Goal: Task Accomplishment & Management: Manage account settings

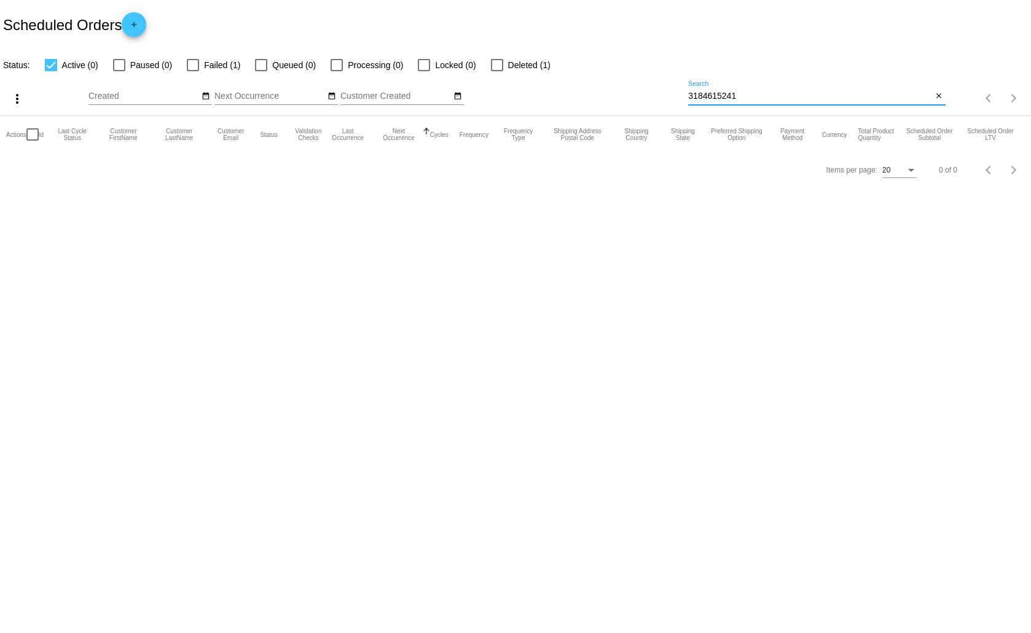
drag, startPoint x: 745, startPoint y: 96, endPoint x: 688, endPoint y: 101, distance: 56.8
click at [688, 101] on div "3184615241 Search" at bounding box center [810, 93] width 244 height 24
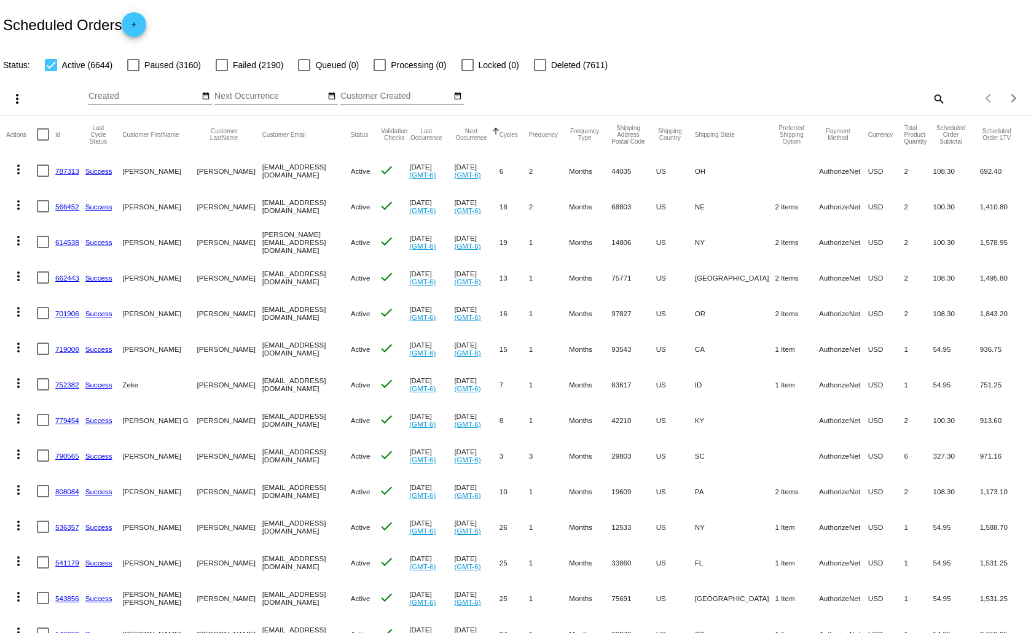
click at [931, 96] on mat-icon "search" at bounding box center [938, 98] width 15 height 19
click at [717, 93] on input "Search" at bounding box center [816, 97] width 257 height 10
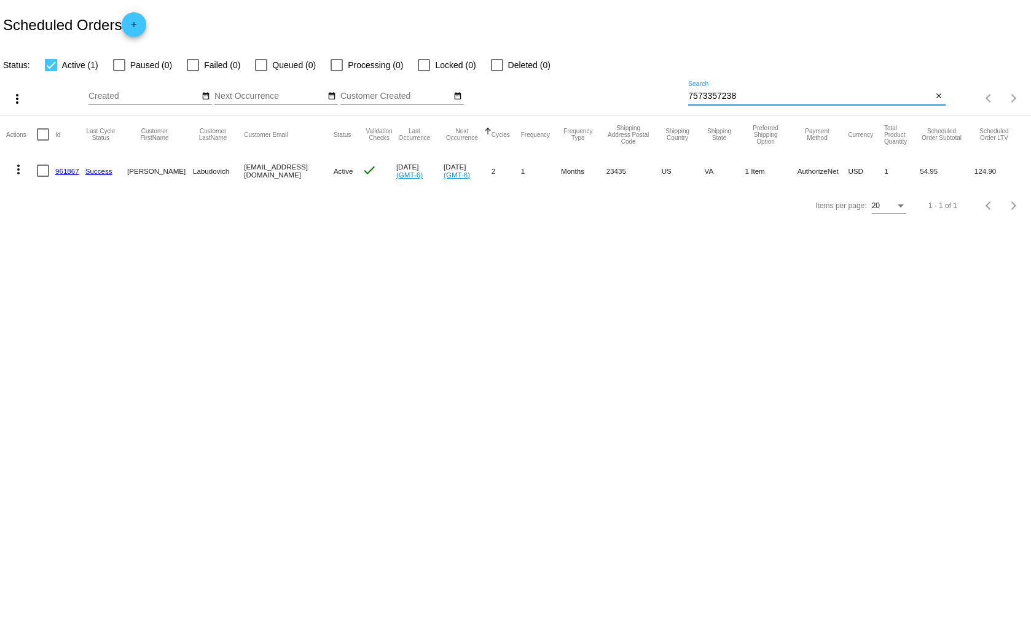
type input "7573357238"
click at [18, 165] on mat-icon "more_vert" at bounding box center [18, 169] width 15 height 15
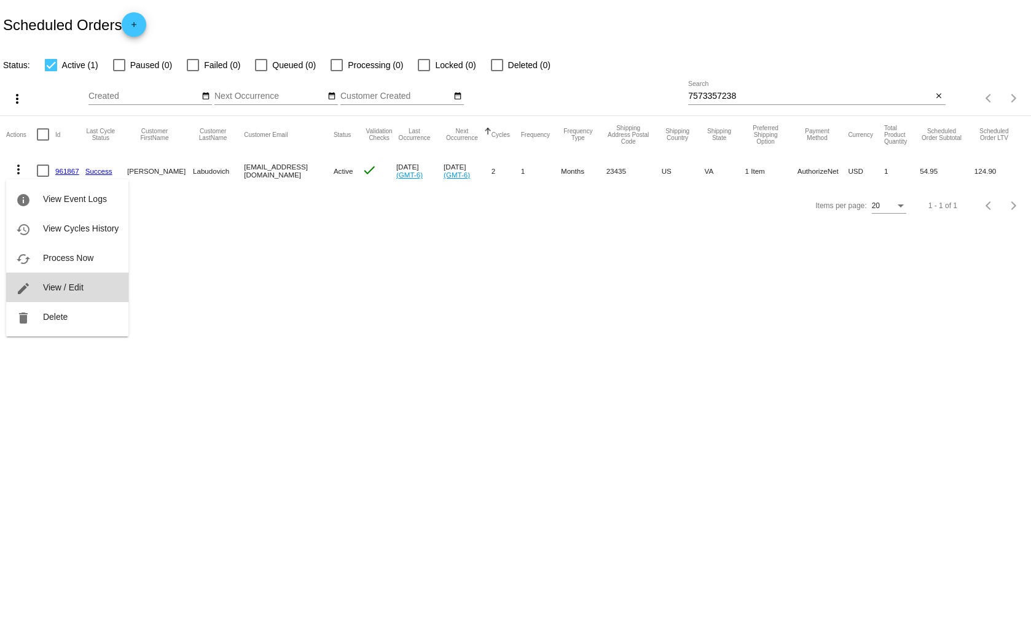
click at [71, 282] on button "edit View / Edit" at bounding box center [67, 287] width 122 height 29
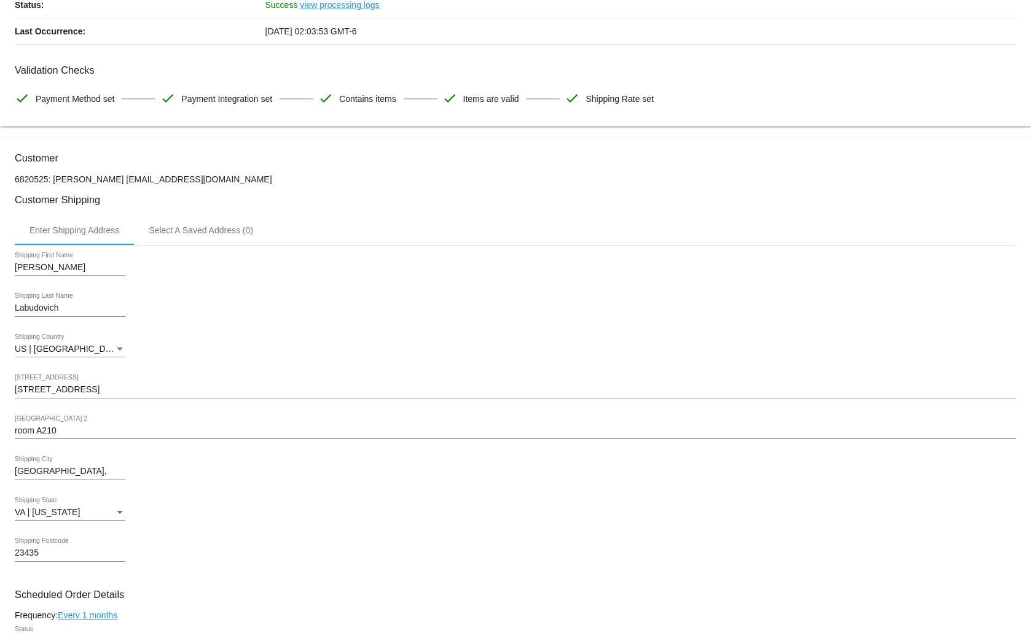
scroll to position [307, 0]
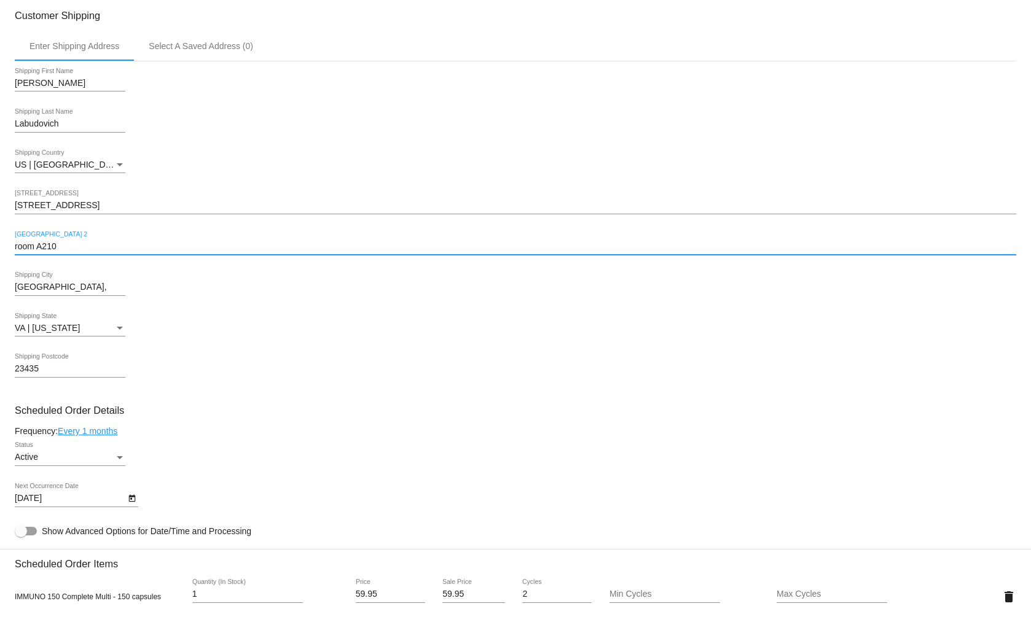
click at [76, 246] on input "room A210" at bounding box center [515, 247] width 1001 height 10
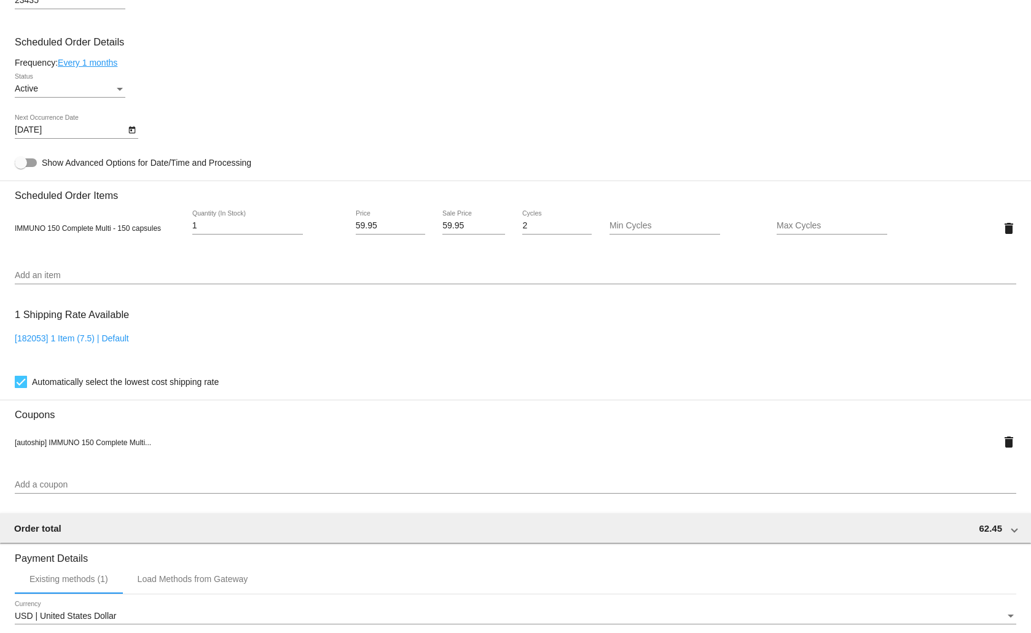
scroll to position [899, 0]
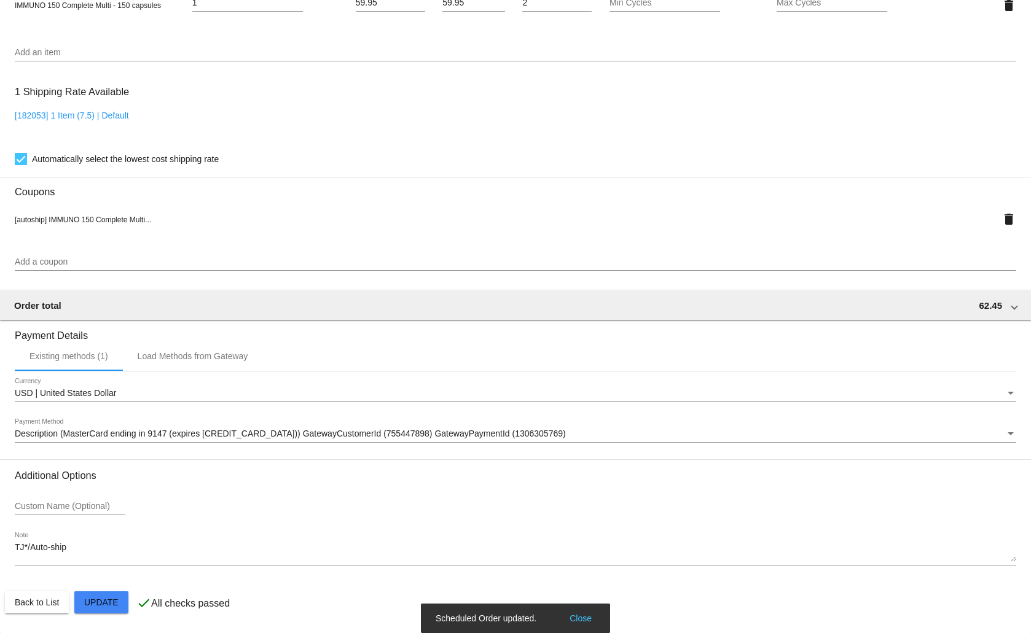
scroll to position [653, 0]
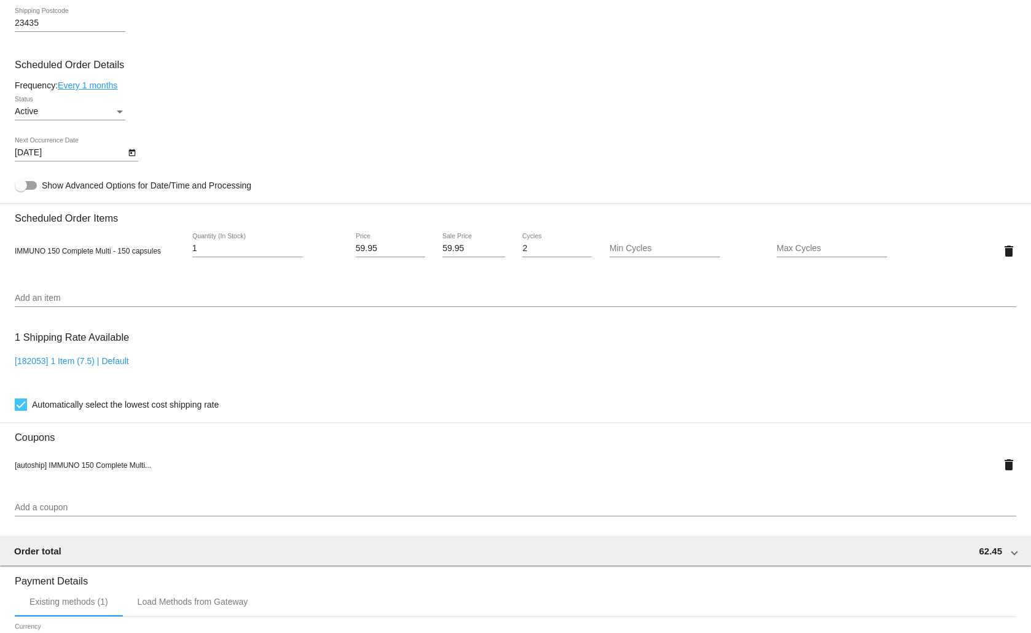
type input "room 420"
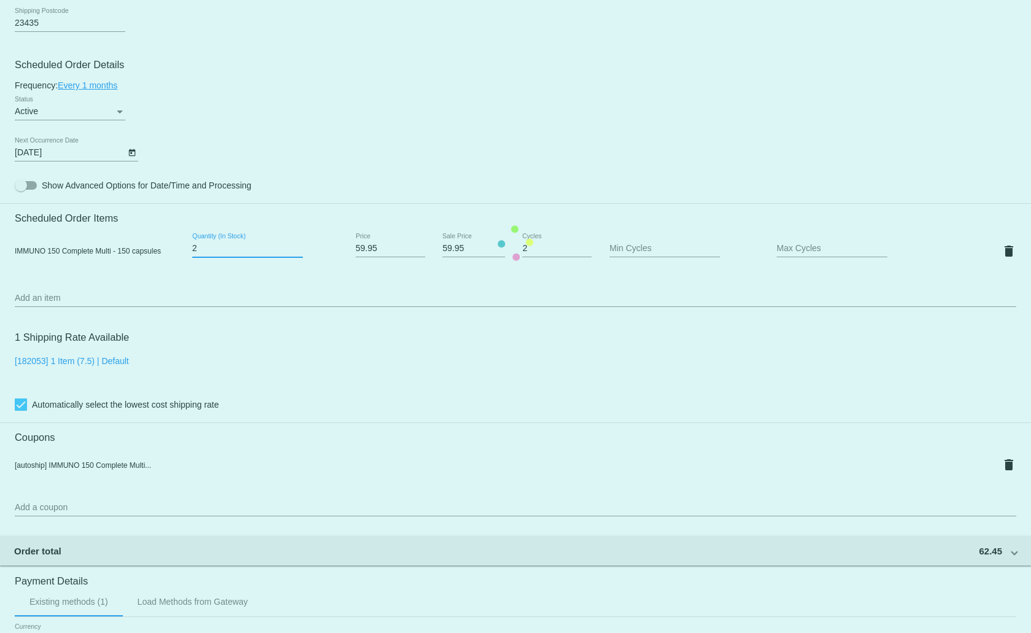
type input "2"
click at [296, 245] on input "2" at bounding box center [247, 249] width 111 height 10
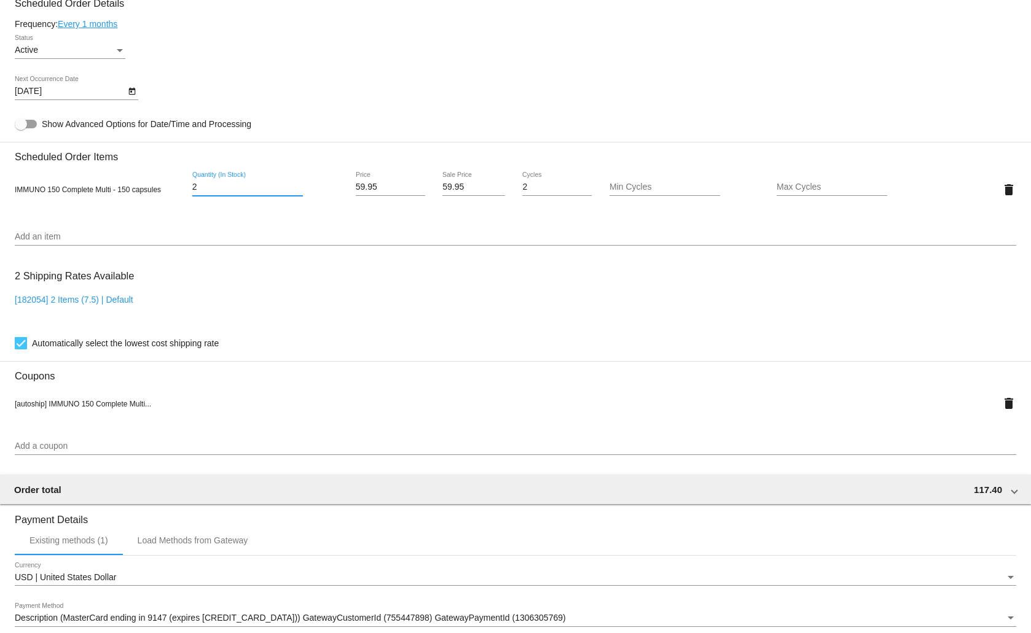
scroll to position [899, 0]
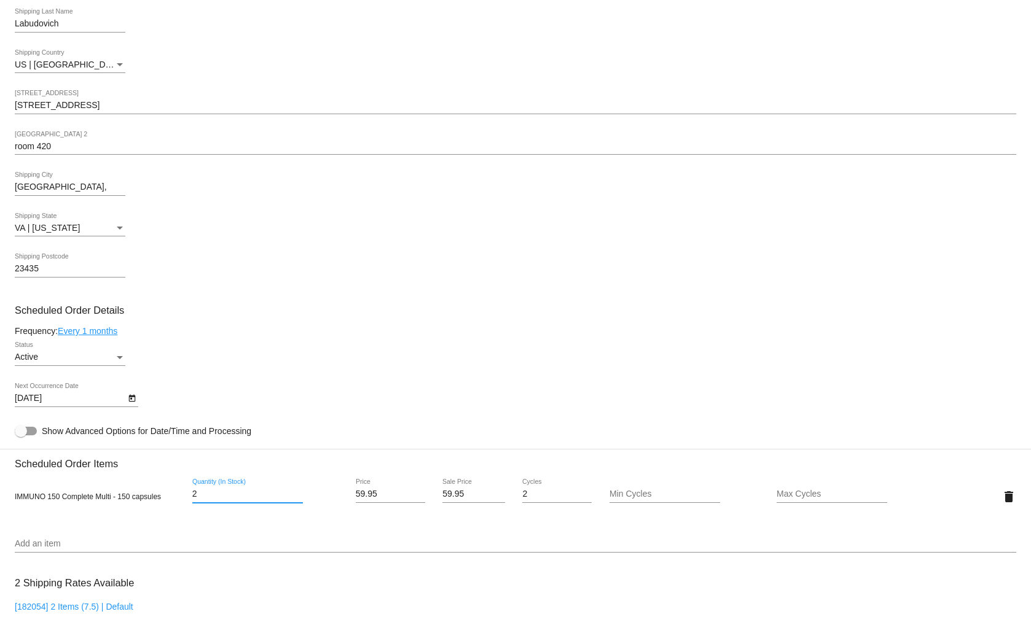
scroll to position [346, 0]
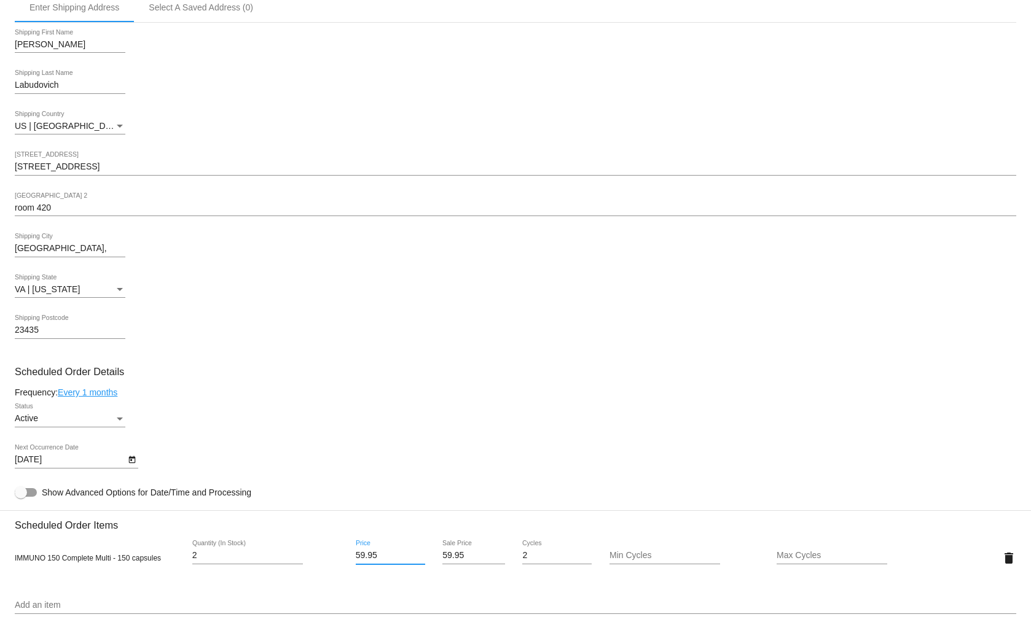
click at [377, 554] on input "59.95" at bounding box center [390, 556] width 69 height 10
type input "55.96"
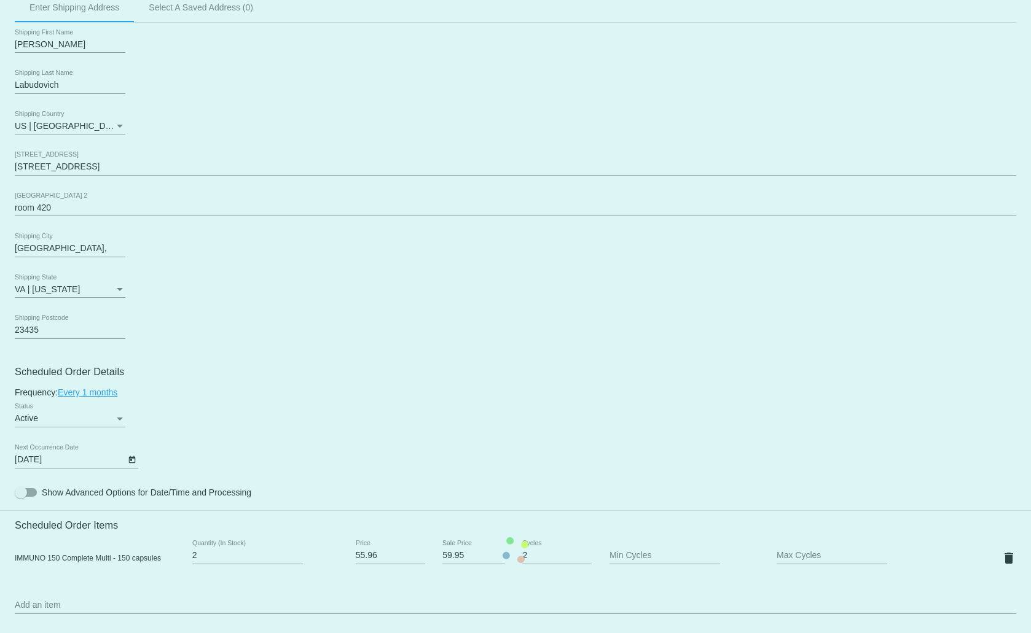
click at [370, 585] on mat-card "Customer 6820525: [PERSON_NAME] [EMAIL_ADDRESS][DOMAIN_NAME] Customer Shipping …" at bounding box center [515, 551] width 1031 height 1272
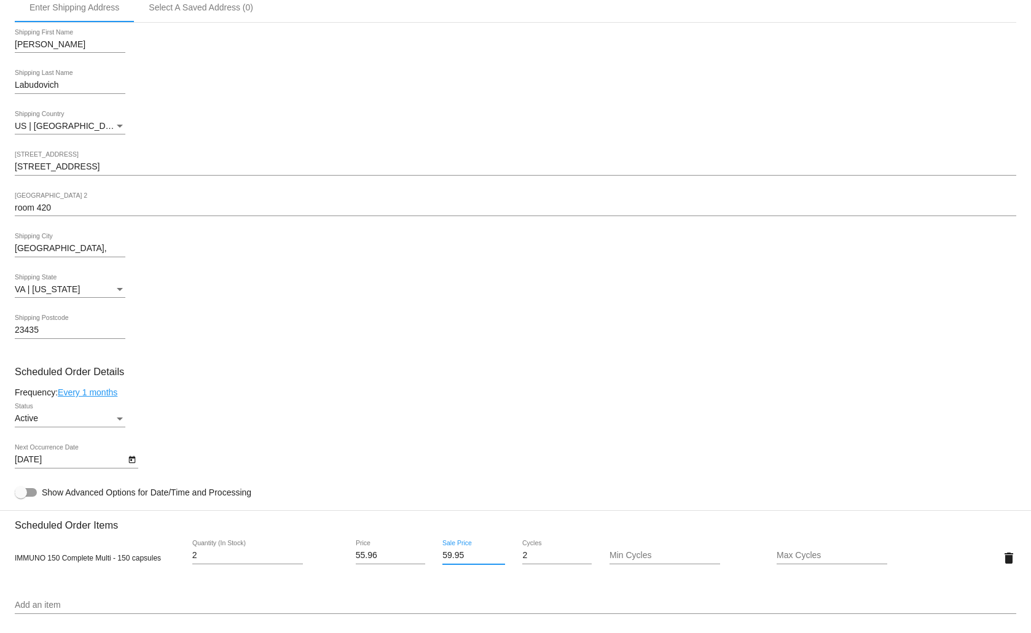
drag, startPoint x: 464, startPoint y: 555, endPoint x: 439, endPoint y: 563, distance: 27.0
click at [442, 563] on div "59.95 Sale Price" at bounding box center [473, 558] width 63 height 35
type input "55.96"
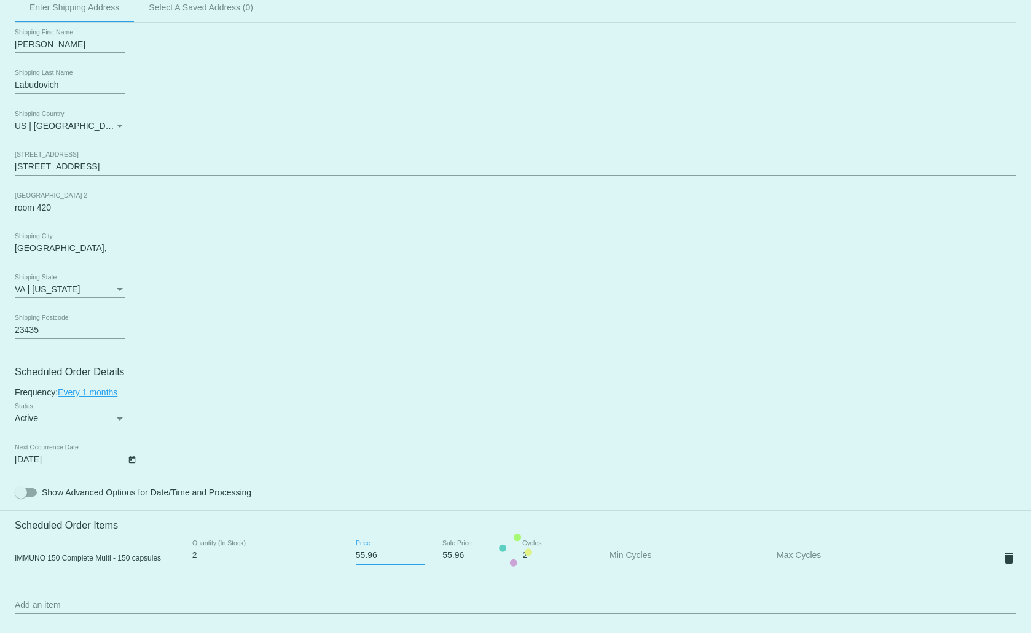
click at [391, 552] on mat-card "Customer 6820525: [PERSON_NAME] [EMAIL_ADDRESS][DOMAIN_NAME] Customer Shipping …" at bounding box center [515, 551] width 1031 height 1272
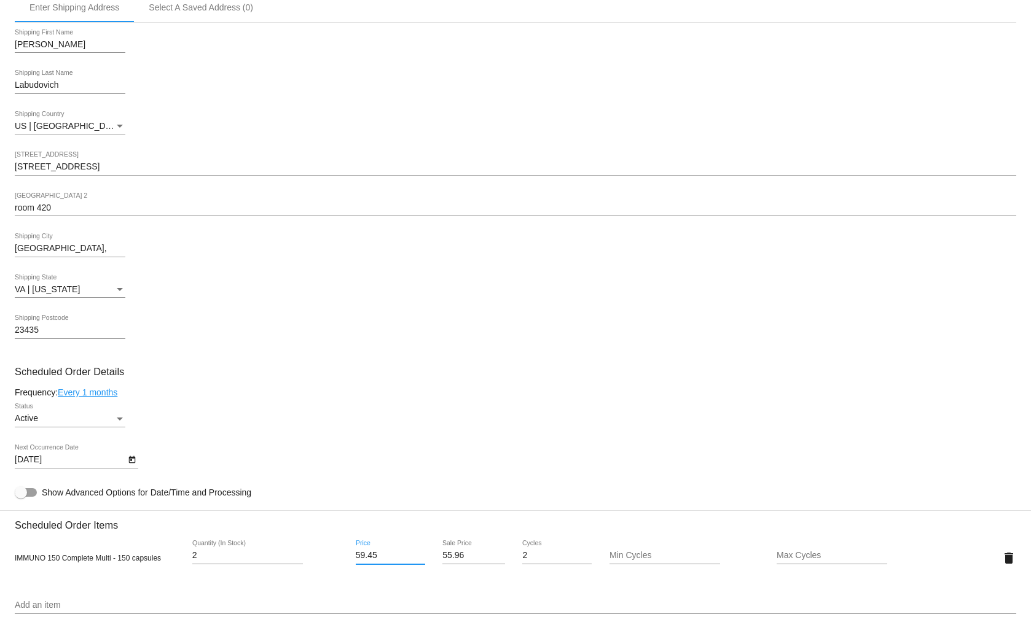
type input "59.45"
click at [370, 584] on mat-card "Customer 6820525: [PERSON_NAME] [EMAIL_ADDRESS][DOMAIN_NAME] Customer Shipping …" at bounding box center [515, 551] width 1031 height 1272
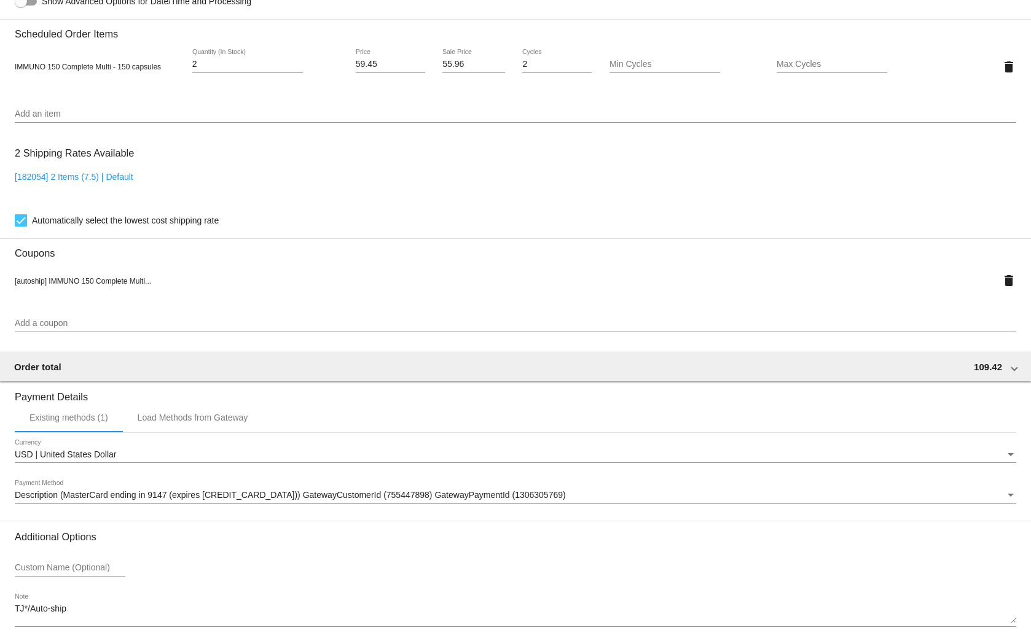
scroll to position [899, 0]
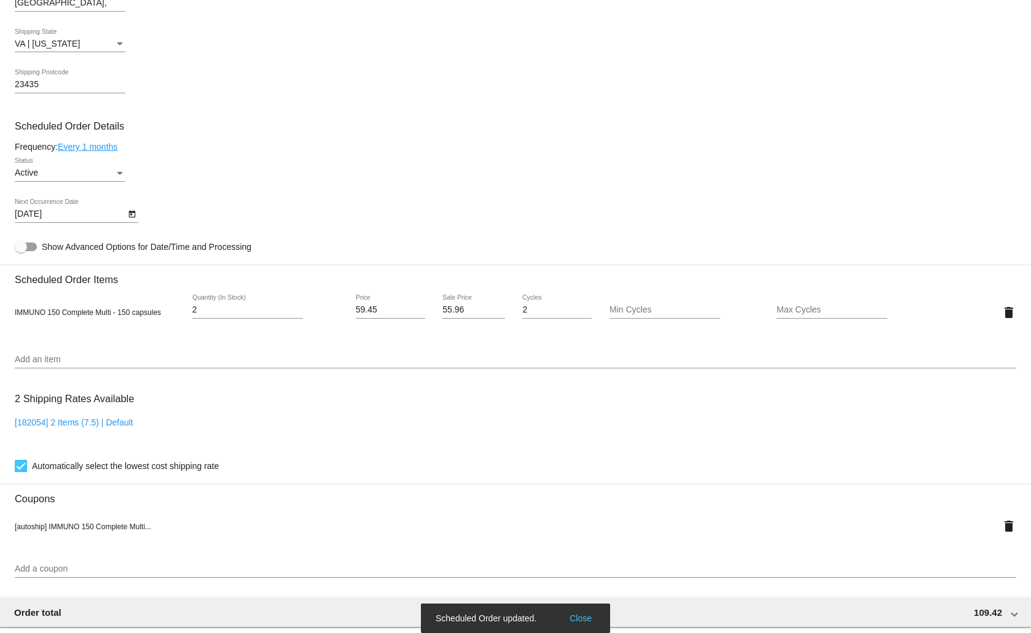
scroll to position [530, 0]
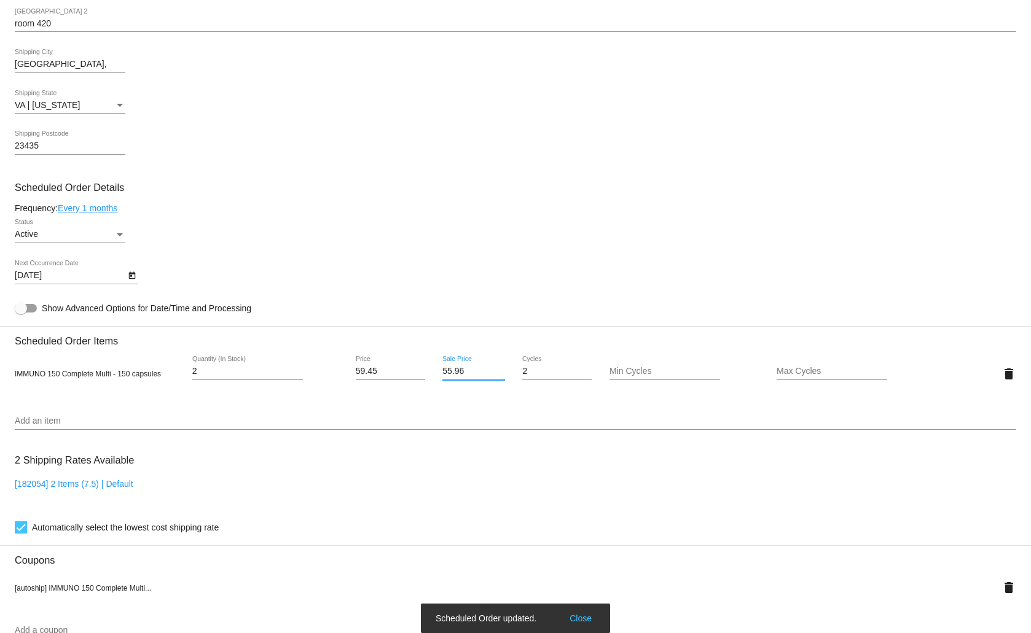
click at [468, 369] on input "55.96" at bounding box center [473, 372] width 63 height 10
type input "59.45"
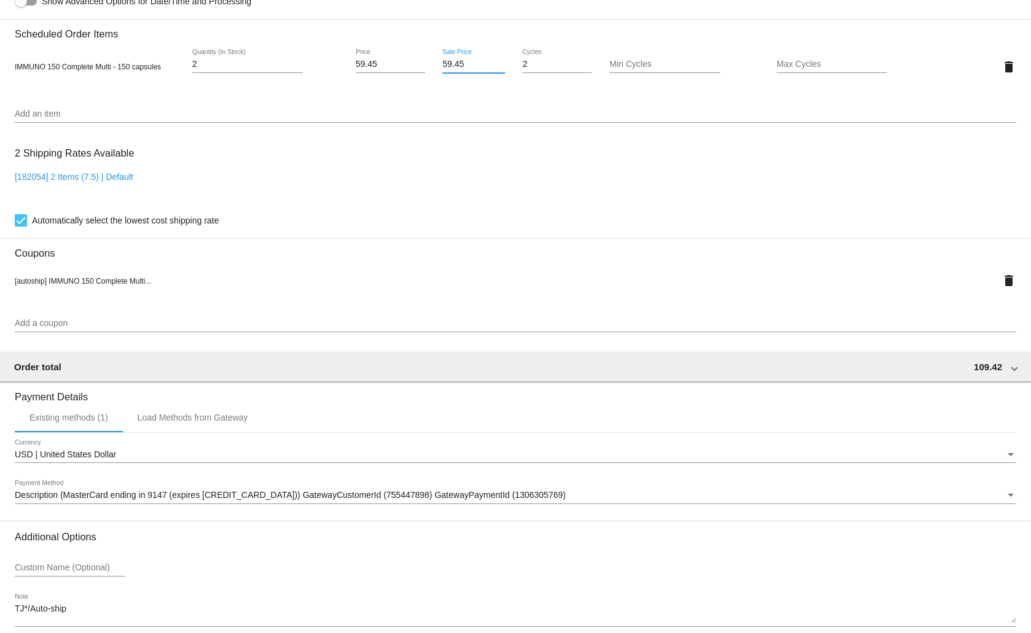
scroll to position [899, 0]
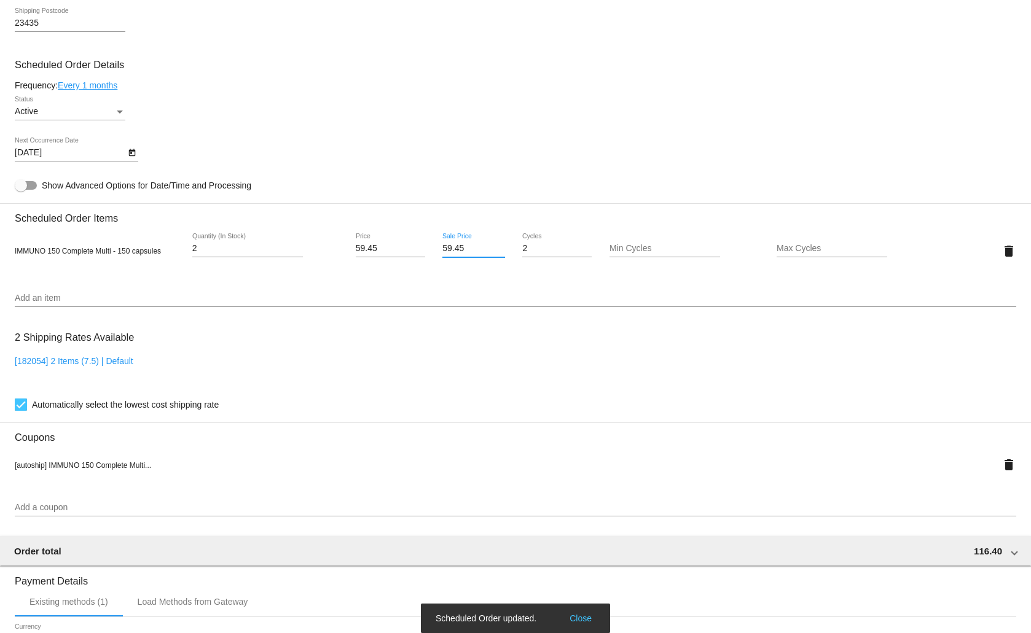
scroll to position [592, 0]
